Goal: Complete application form

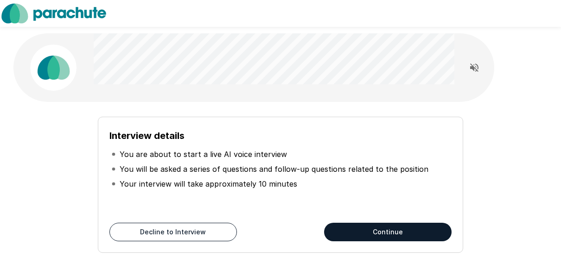
click at [389, 232] on button "Continue" at bounding box center [388, 232] width 128 height 19
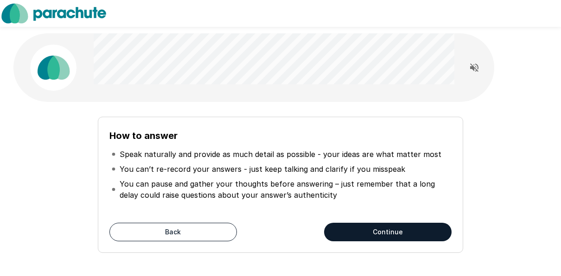
click at [393, 228] on button "Continue" at bounding box center [388, 232] width 128 height 19
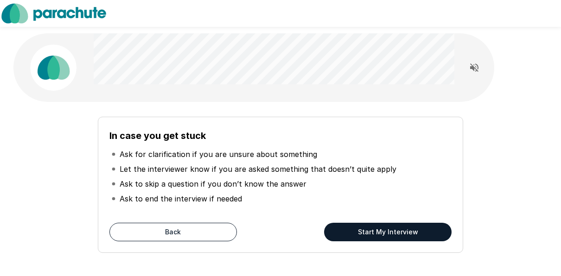
click at [393, 228] on button "Start My Interview" at bounding box center [388, 232] width 128 height 19
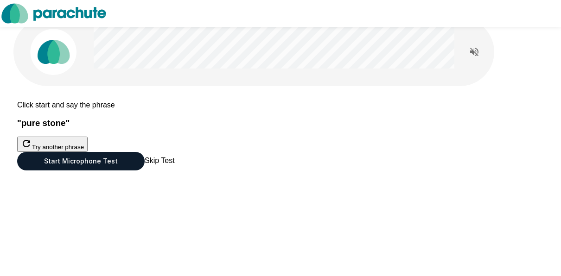
scroll to position [37, 0]
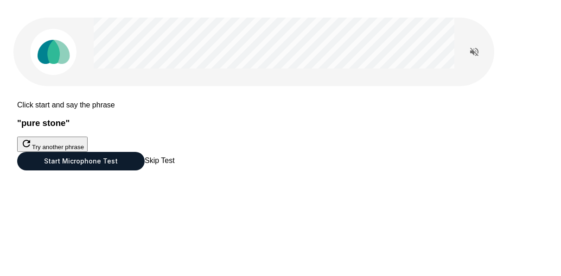
click at [145, 171] on button "Start Microphone Test" at bounding box center [81, 161] width 128 height 19
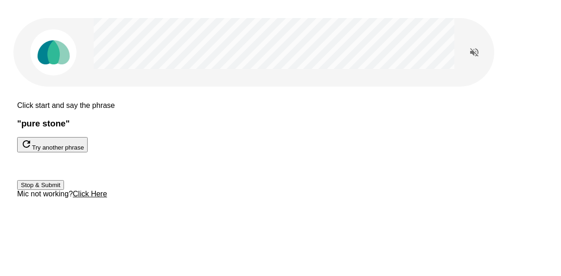
click at [64, 190] on button "Stop & Submit" at bounding box center [40, 185] width 47 height 10
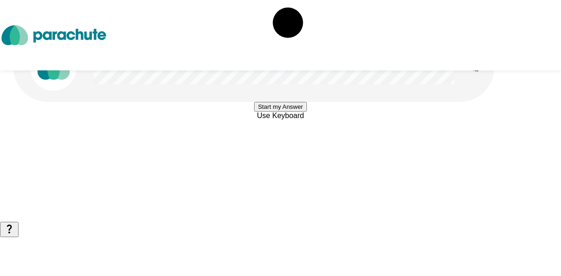
click at [278, 112] on button "Start my Answer" at bounding box center [280, 107] width 52 height 10
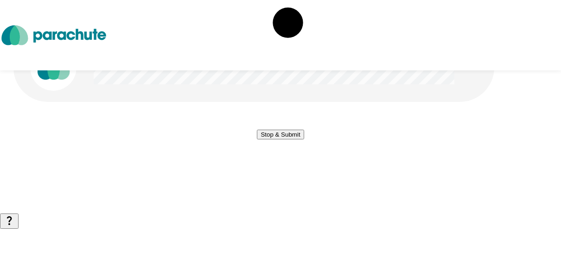
click at [278, 140] on button "Stop & Submit" at bounding box center [280, 135] width 47 height 10
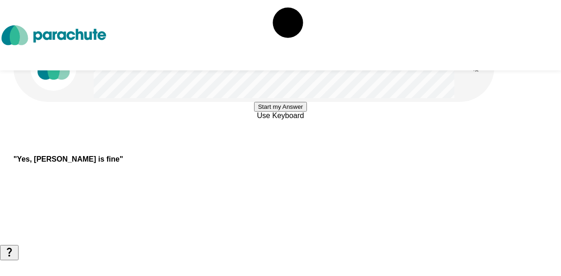
click at [278, 112] on button "Start my Answer" at bounding box center [280, 107] width 52 height 10
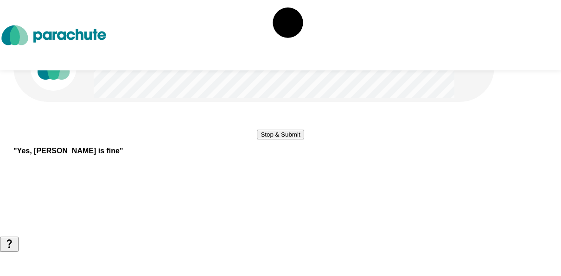
click at [278, 140] on button "Stop & Submit" at bounding box center [280, 135] width 47 height 10
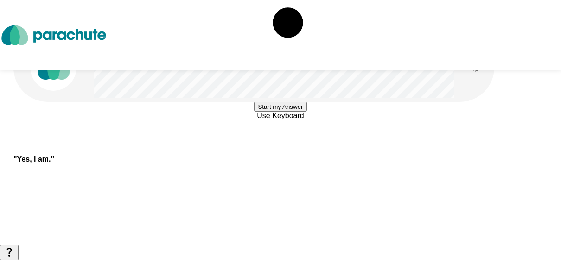
click at [278, 112] on button "Start my Answer" at bounding box center [280, 107] width 52 height 10
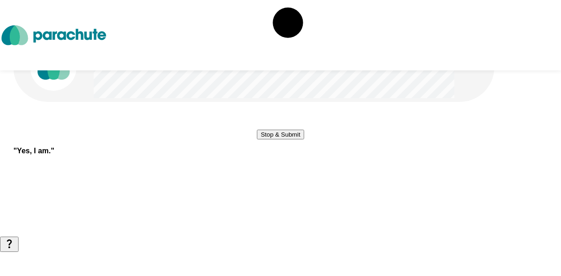
click at [278, 140] on button "Stop & Submit" at bounding box center [280, 135] width 47 height 10
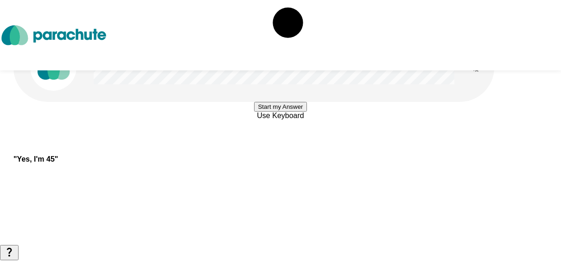
click at [278, 112] on button "Start my Answer" at bounding box center [280, 107] width 52 height 10
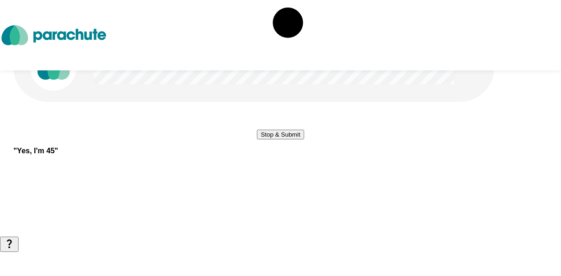
click at [278, 140] on button "Stop & Submit" at bounding box center [280, 135] width 47 height 10
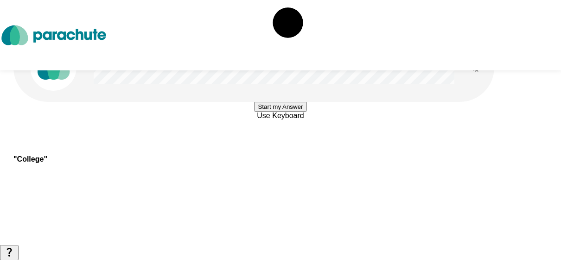
click at [276, 112] on button "Start my Answer" at bounding box center [280, 107] width 52 height 10
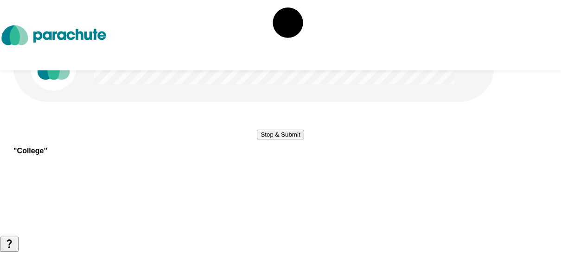
click at [276, 140] on button "Stop & Submit" at bounding box center [280, 135] width 47 height 10
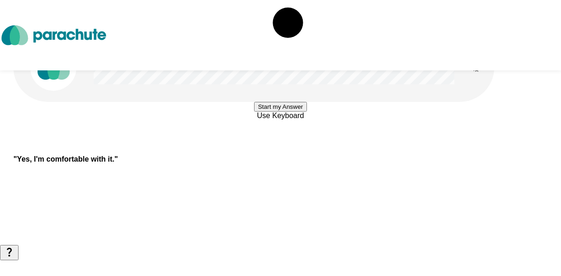
click at [276, 112] on button "Start my Answer" at bounding box center [280, 107] width 52 height 10
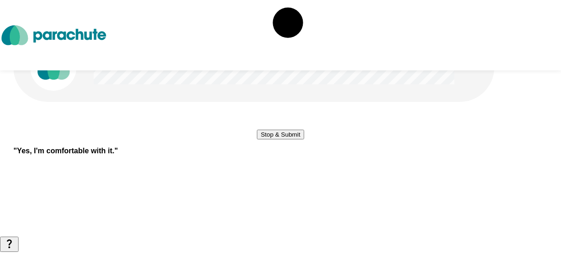
click at [276, 140] on button "Stop & Submit" at bounding box center [280, 135] width 47 height 10
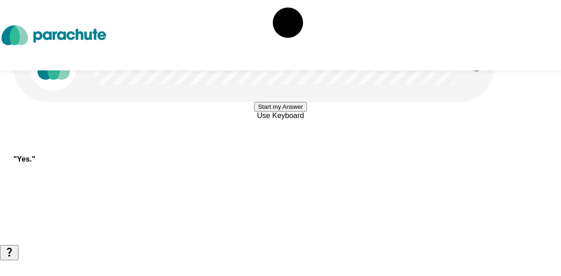
click at [276, 112] on button "Start my Answer" at bounding box center [280, 107] width 52 height 10
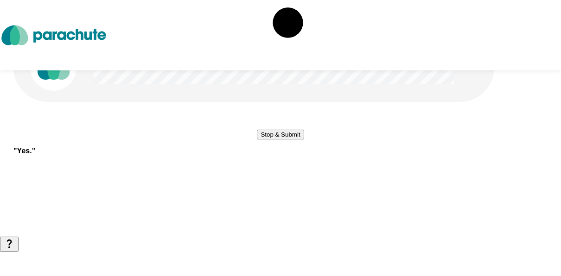
click at [277, 140] on button "Stop & Submit" at bounding box center [280, 135] width 47 height 10
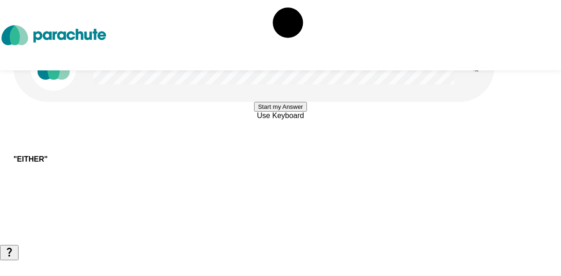
click at [277, 112] on button "Start my Answer" at bounding box center [280, 107] width 52 height 10
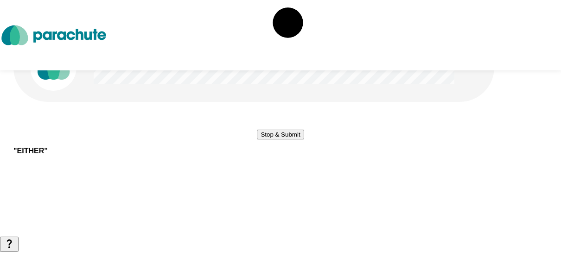
click at [277, 140] on button "Stop & Submit" at bounding box center [280, 135] width 47 height 10
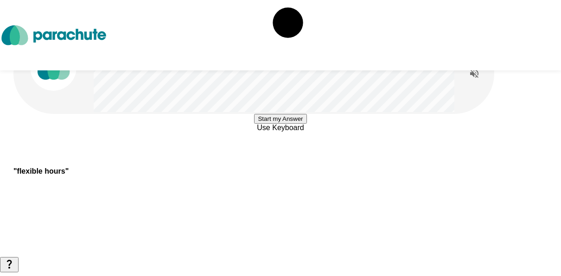
click at [286, 124] on button "Start my Answer" at bounding box center [280, 119] width 52 height 10
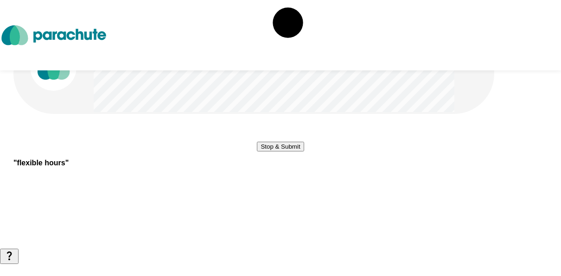
click at [286, 152] on button "Stop & Submit" at bounding box center [280, 147] width 47 height 10
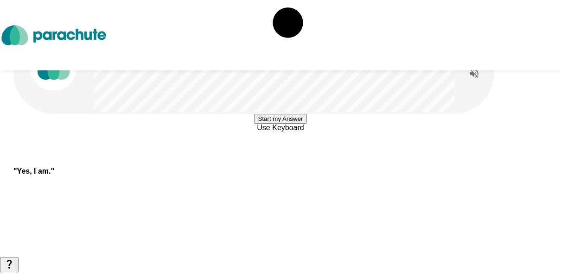
click at [280, 124] on button "Start my Answer" at bounding box center [280, 119] width 52 height 10
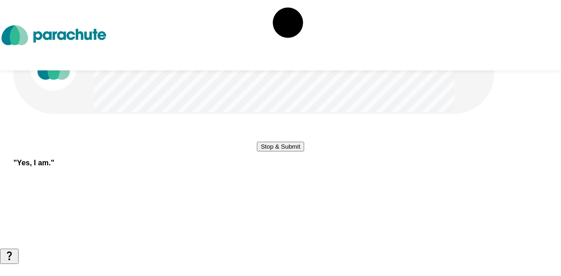
click at [280, 152] on button "Stop & Submit" at bounding box center [280, 147] width 47 height 10
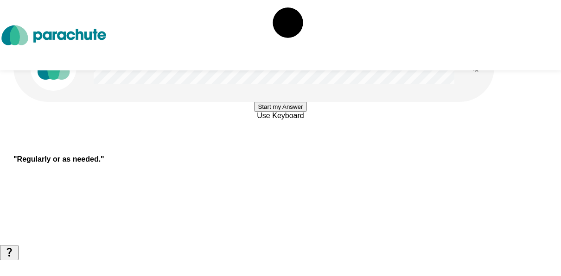
click at [282, 112] on button "Start my Answer" at bounding box center [280, 107] width 52 height 10
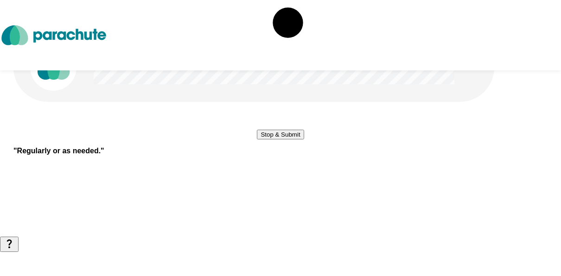
click at [282, 140] on button "Stop & Submit" at bounding box center [280, 135] width 47 height 10
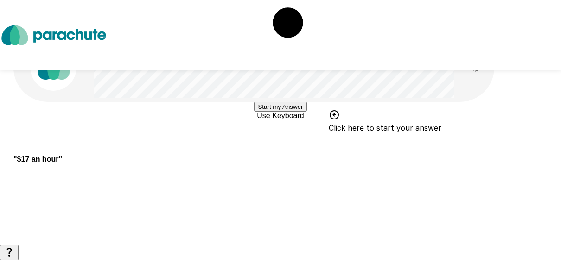
click at [282, 112] on button "Start my Answer" at bounding box center [280, 107] width 52 height 10
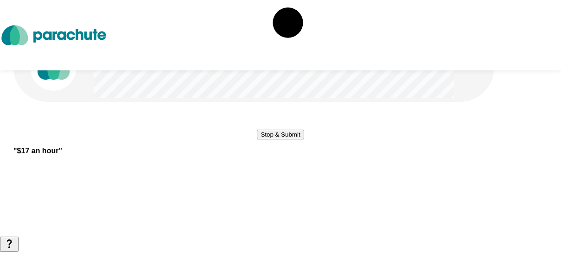
click at [282, 140] on button "Stop & Submit" at bounding box center [280, 135] width 47 height 10
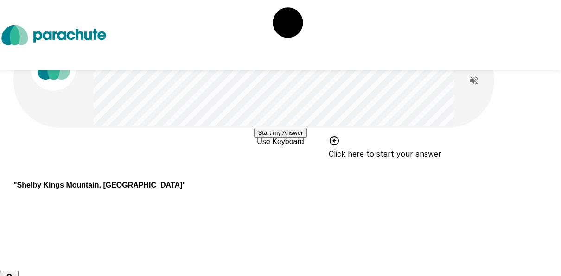
click at [278, 138] on button "Start my Answer" at bounding box center [280, 133] width 52 height 10
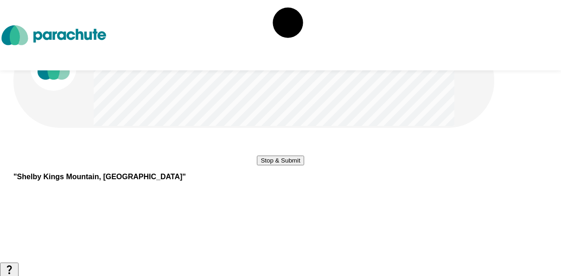
click at [278, 166] on button "Stop & Submit" at bounding box center [280, 161] width 47 height 10
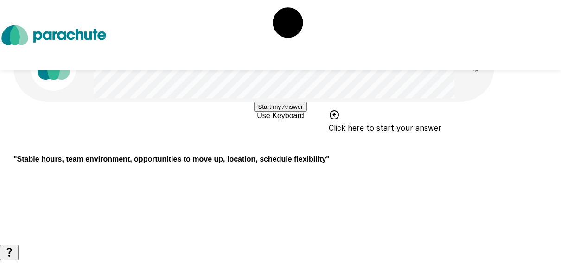
click at [276, 120] on span "Use Keyboard" at bounding box center [280, 116] width 47 height 8
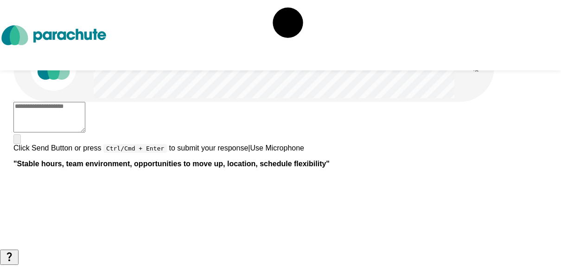
click at [85, 133] on textarea at bounding box center [49, 117] width 72 height 31
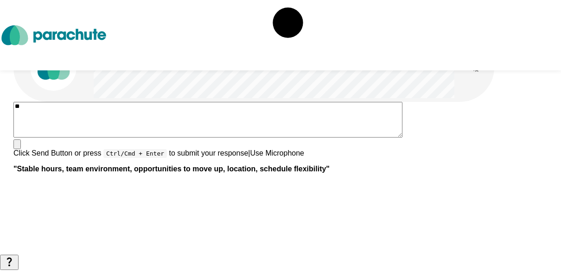
type textarea "*"
type textarea "**********"
click at [28, 153] on icon "button" at bounding box center [23, 152] width 10 height 8
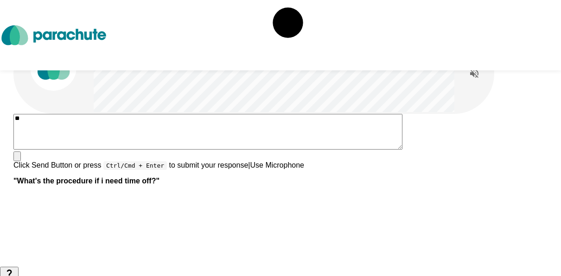
type textarea "**"
click at [28, 160] on icon "button" at bounding box center [23, 164] width 10 height 8
